Goal: Entertainment & Leisure: Consume media (video, audio)

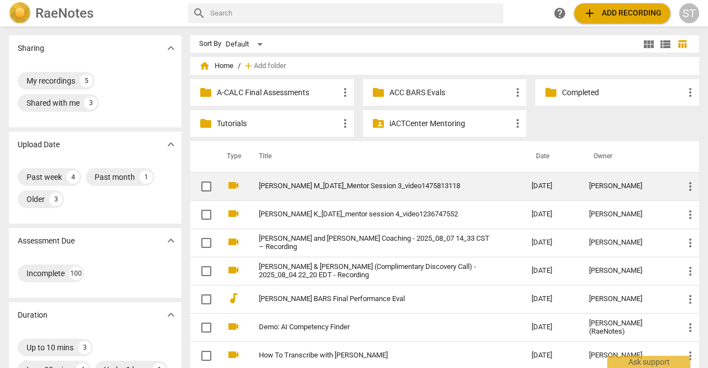
click at [274, 187] on link "[PERSON_NAME] M_[DATE]_Mentor Session 3_video1475813118" at bounding box center [375, 186] width 233 height 8
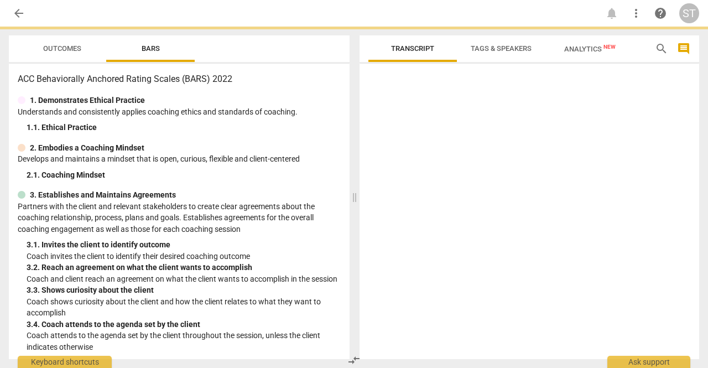
click at [274, 0] on html "arrow_back notifications more_vert help ST Outcomes Bars ACC Behaviorally Ancho…" at bounding box center [354, 0] width 708 height 0
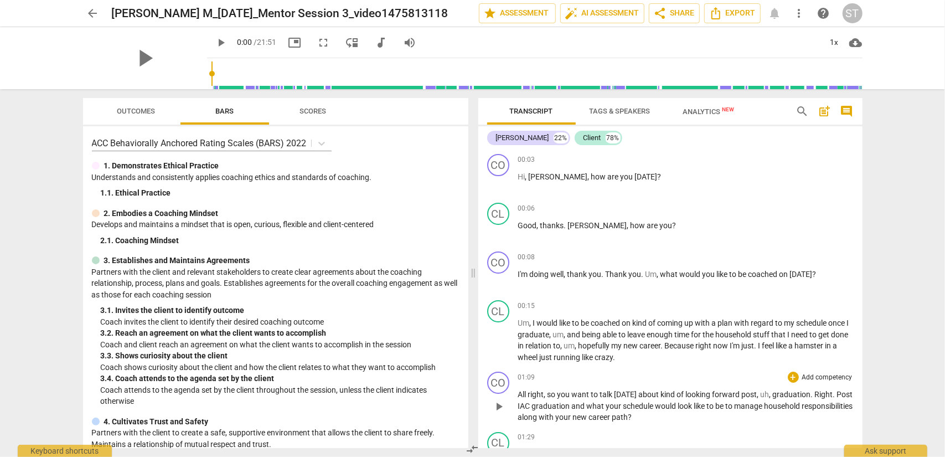
click at [633, 367] on div "01:09 + Add competency keyboard_arrow_right" at bounding box center [685, 376] width 335 height 11
click at [215, 44] on span "play_arrow" at bounding box center [221, 42] width 13 height 13
click at [708, 40] on div "1x" at bounding box center [833, 43] width 21 height 18
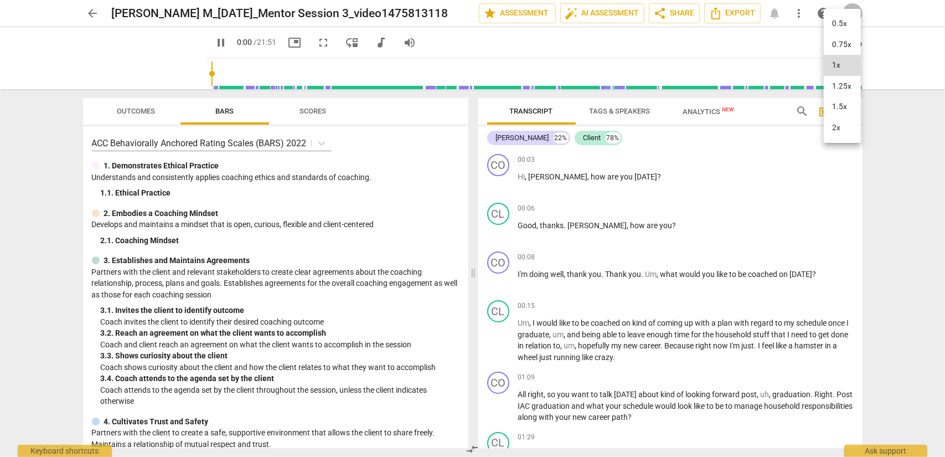
click at [708, 85] on li "1.25x" at bounding box center [841, 86] width 37 height 21
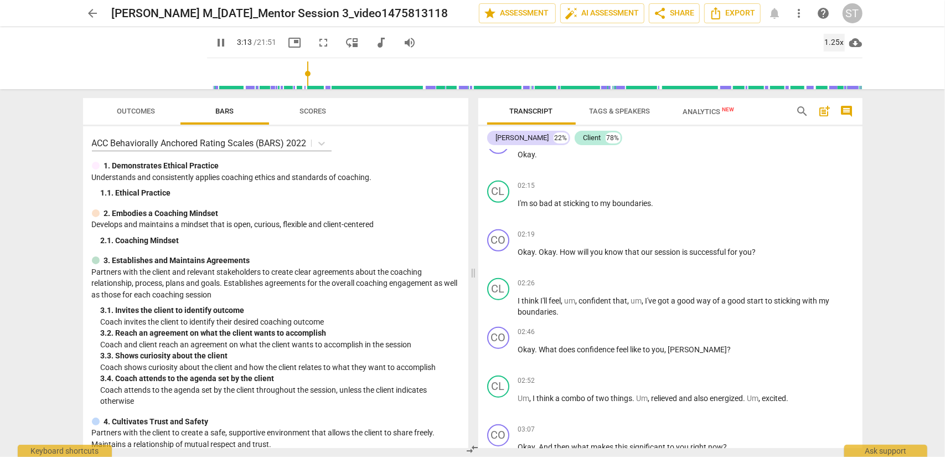
scroll to position [982, 0]
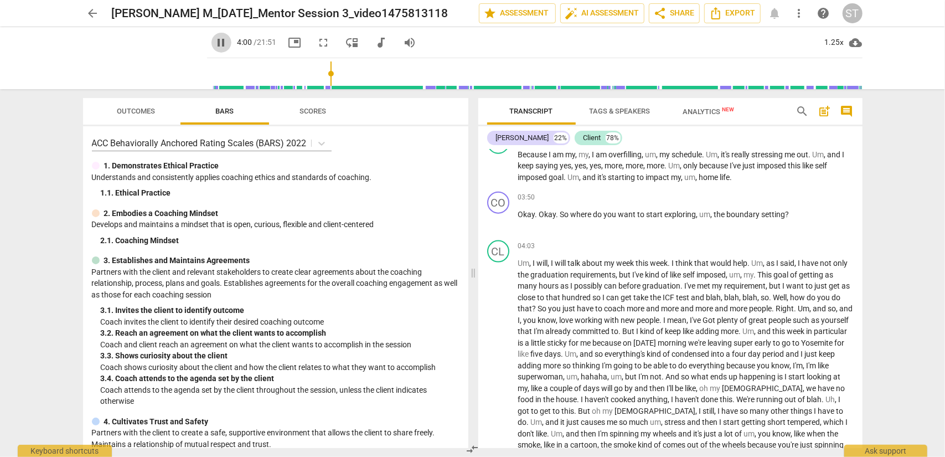
click at [215, 39] on span "pause" at bounding box center [221, 42] width 13 height 13
click at [215, 44] on span "play_arrow" at bounding box center [221, 42] width 13 height 13
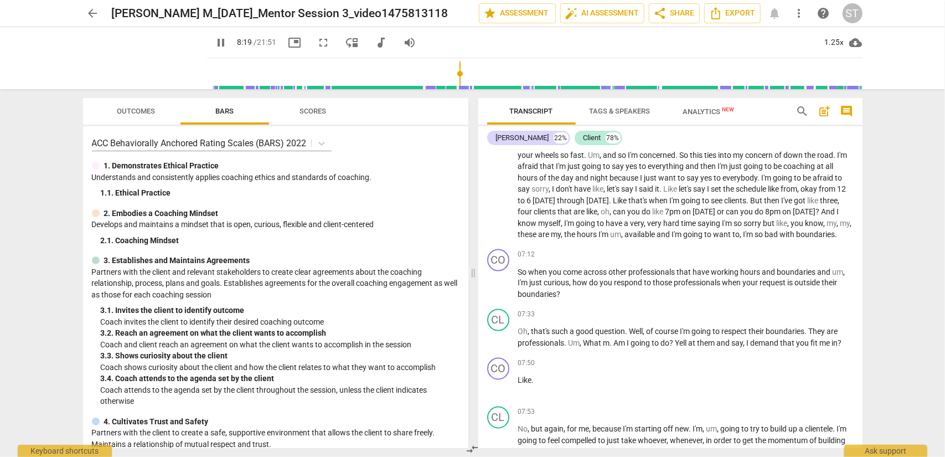
scroll to position [1629, 0]
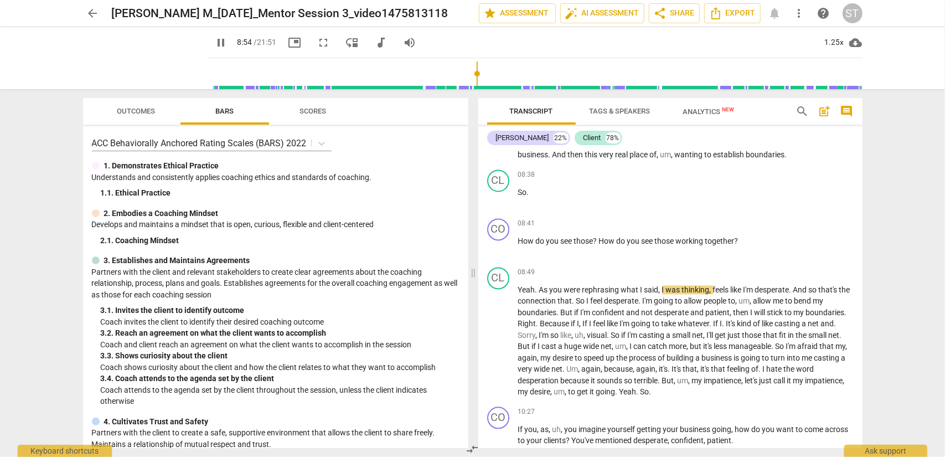
click at [215, 45] on span "pause" at bounding box center [221, 42] width 13 height 13
click at [215, 38] on span "play_arrow" at bounding box center [221, 42] width 13 height 13
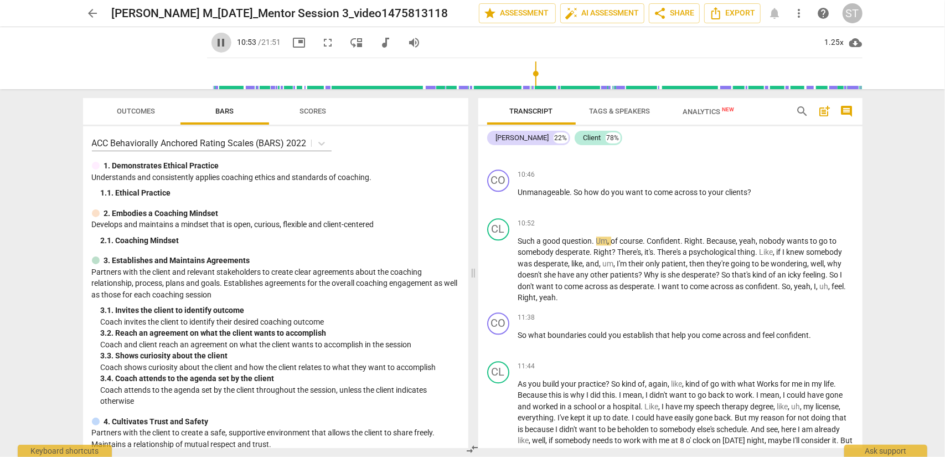
click at [215, 45] on span "pause" at bounding box center [221, 42] width 13 height 13
click at [215, 39] on span "play_arrow" at bounding box center [221, 42] width 13 height 13
click at [215, 42] on span "pause" at bounding box center [221, 42] width 13 height 13
click at [215, 47] on span "play_arrow" at bounding box center [221, 42] width 13 height 13
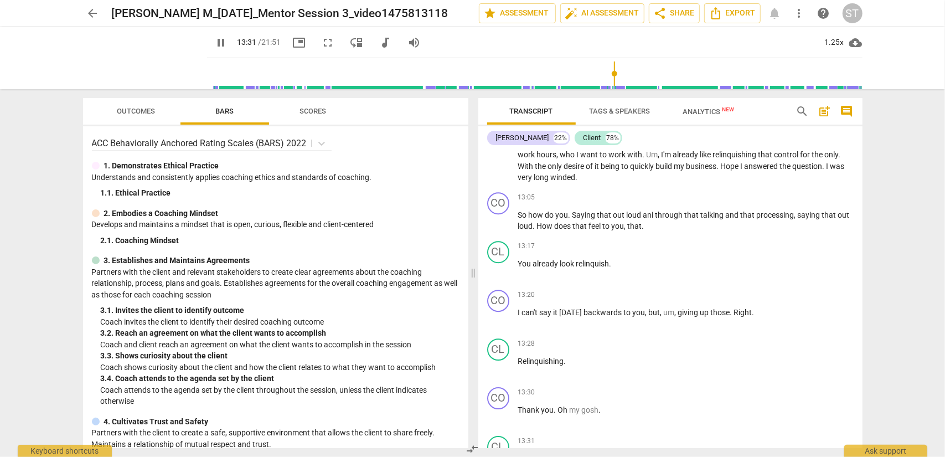
scroll to position [2586, 0]
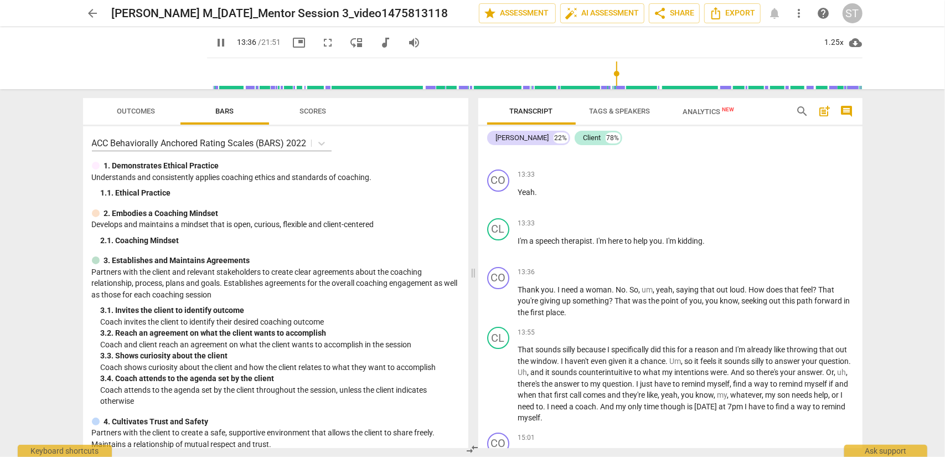
click at [215, 44] on span "pause" at bounding box center [221, 42] width 13 height 13
click at [499, 308] on span "play_arrow" at bounding box center [498, 301] width 13 height 13
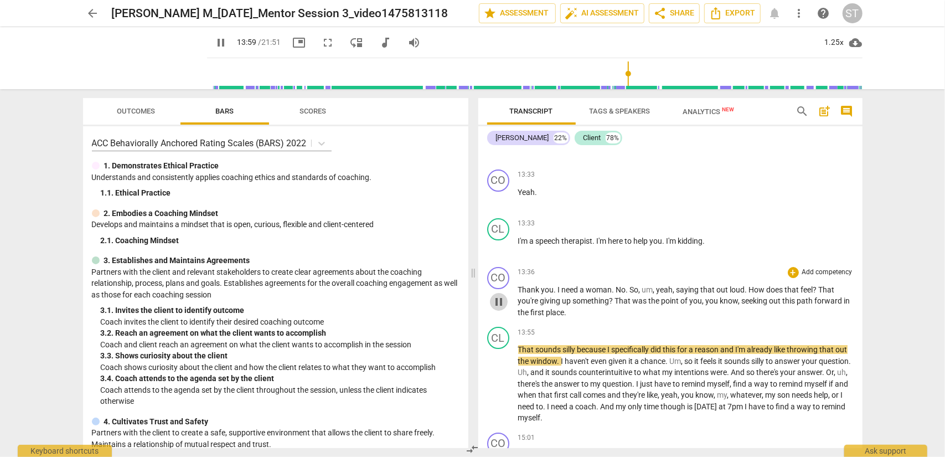
click at [496, 308] on span "pause" at bounding box center [498, 301] width 13 height 13
click at [498, 367] on span "play_arrow" at bounding box center [498, 383] width 13 height 13
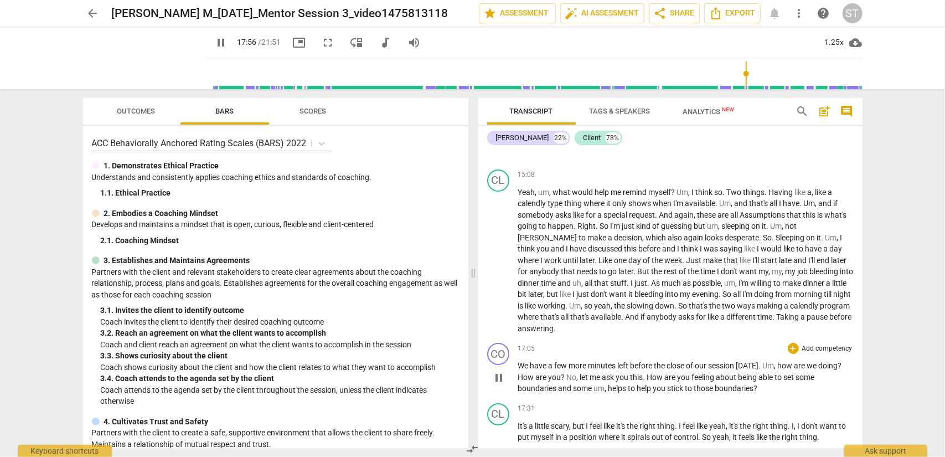
scroll to position [3229, 0]
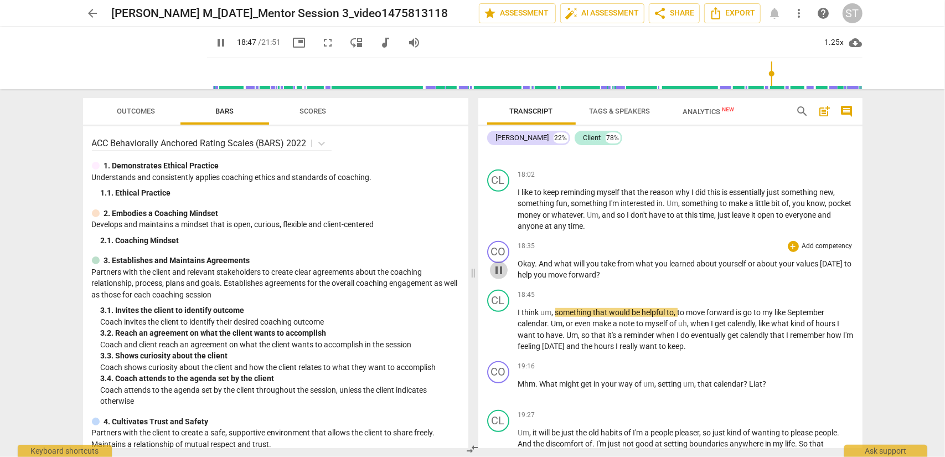
click at [501, 277] on span "pause" at bounding box center [498, 269] width 13 height 13
click at [497, 336] on span "play_arrow" at bounding box center [498, 329] width 13 height 13
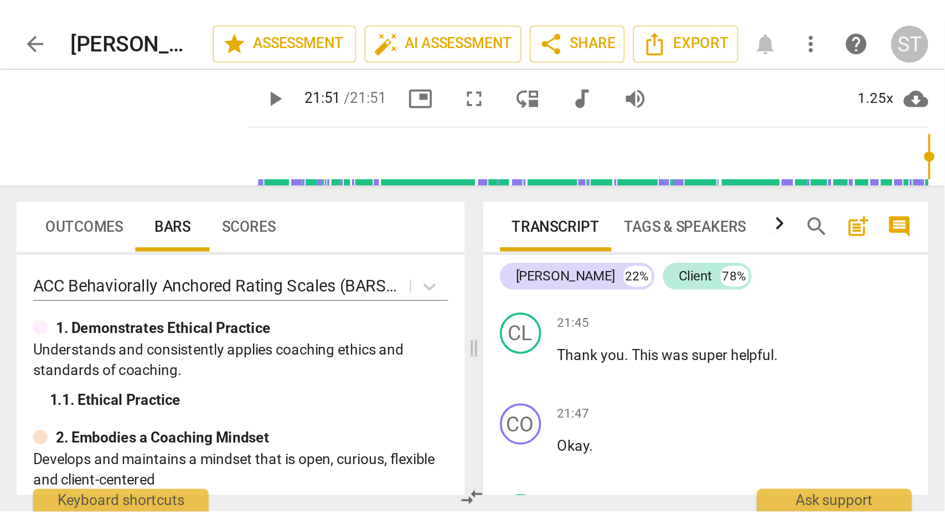
scroll to position [3961, 0]
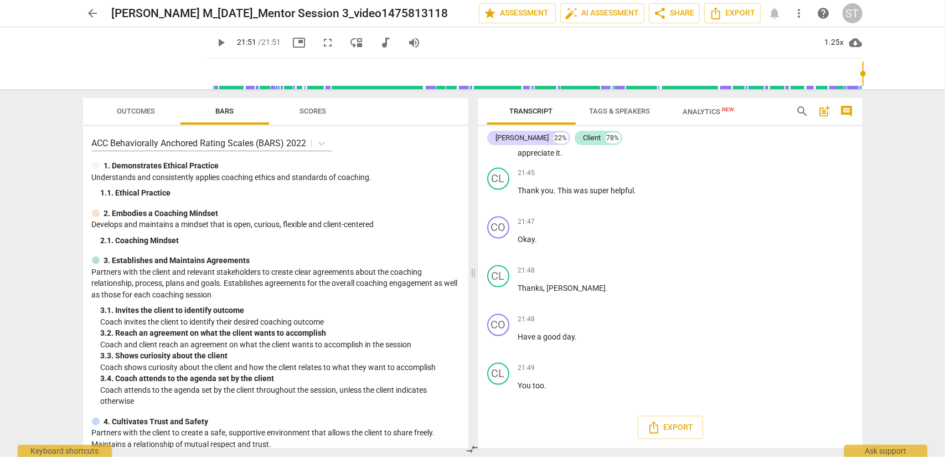
type input "1311"
click at [94, 10] on span "arrow_back" at bounding box center [92, 13] width 13 height 13
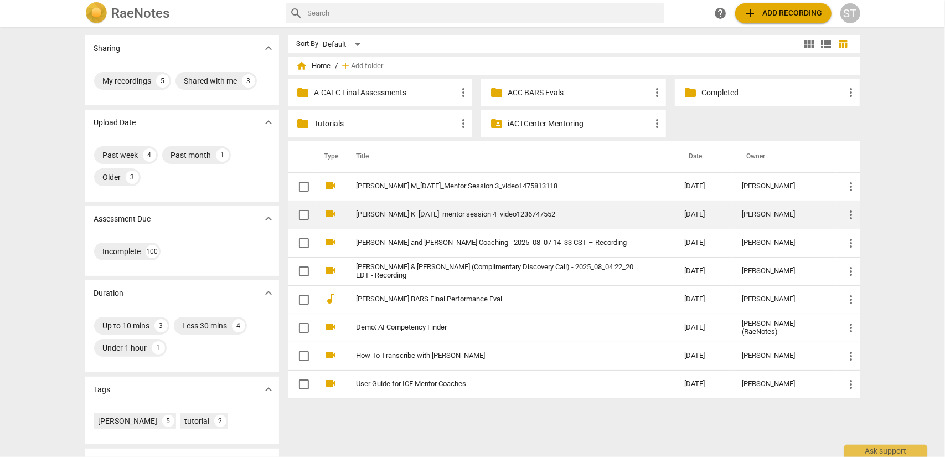
click at [380, 213] on link "[PERSON_NAME] K_[DATE]_mentor session 4_video1236747552" at bounding box center [500, 214] width 288 height 8
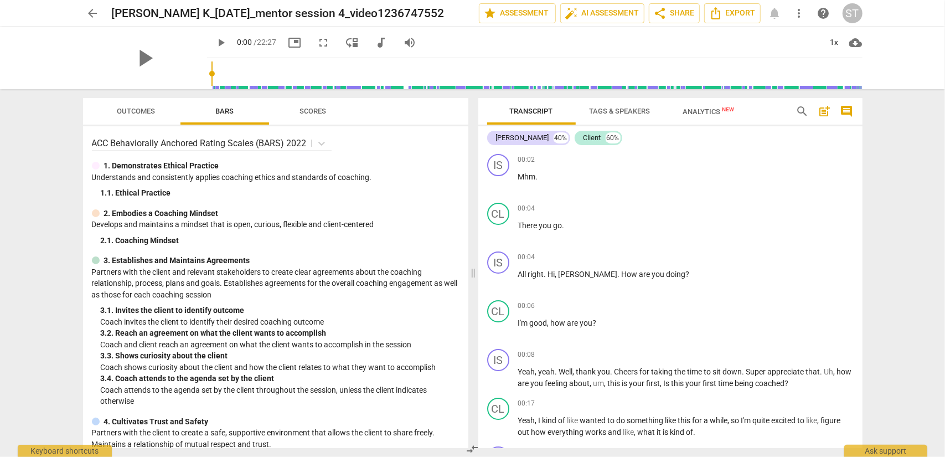
click at [708, 155] on div "arrow_back [PERSON_NAME] K_[DATE]_mentor session 4_video1236747552 edit star As…" at bounding box center [472, 228] width 945 height 457
click at [708, 41] on div "1x" at bounding box center [833, 43] width 21 height 18
click at [708, 90] on li "1.25x" at bounding box center [841, 86] width 37 height 21
click at [317, 45] on span "fullscreen" at bounding box center [323, 42] width 13 height 13
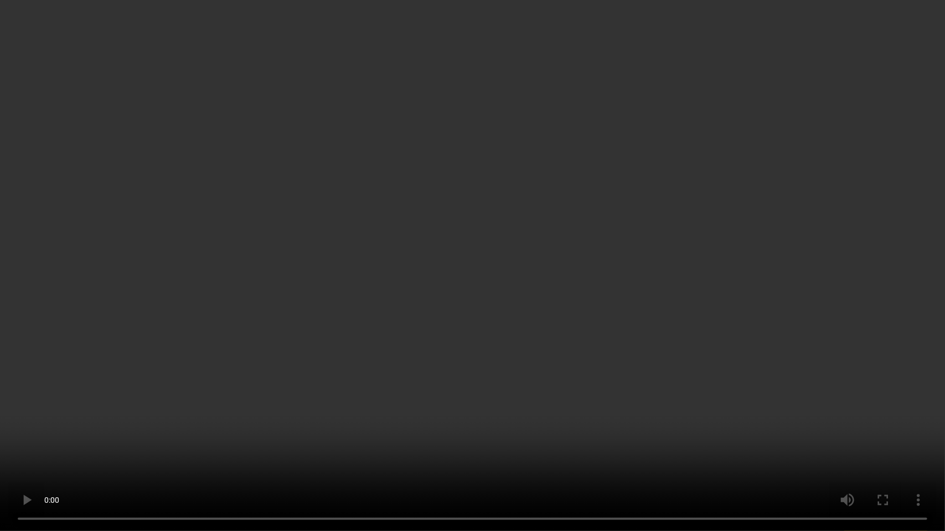
scroll to position [5973, 0]
click at [132, 367] on video at bounding box center [472, 265] width 945 height 531
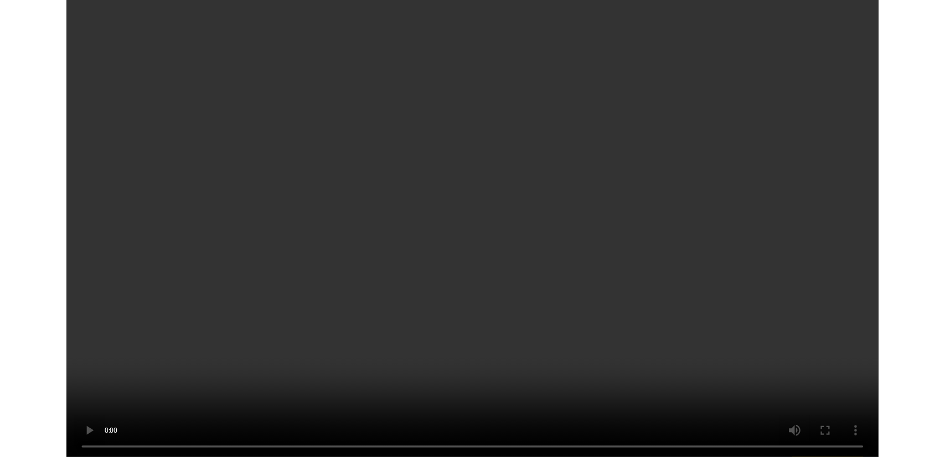
scroll to position [22, 0]
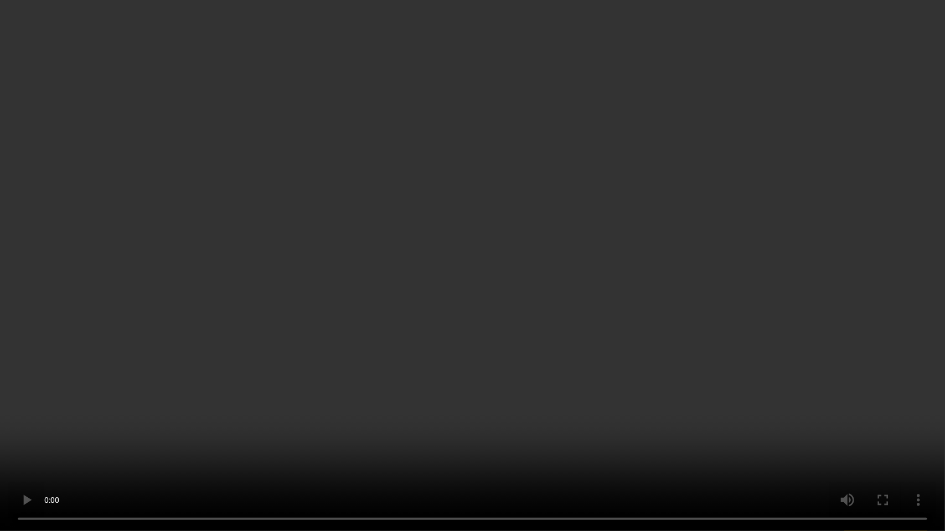
type input "3"
